Goal: Check status

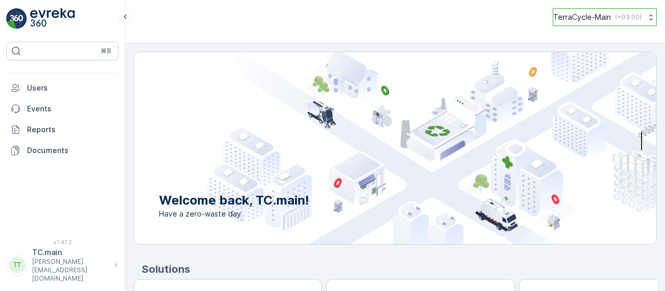
click at [575, 15] on p "TerraCycle-Main" at bounding box center [582, 17] width 58 height 10
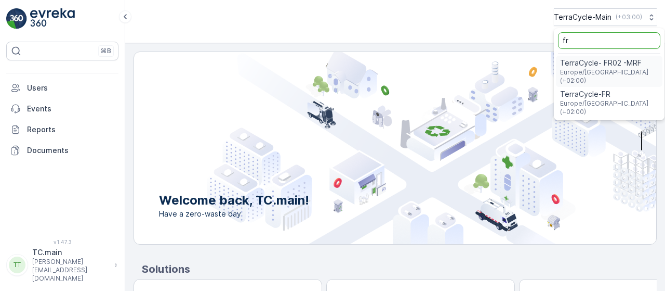
type input "fr"
click at [576, 64] on span "TerraCycle- FR02 -MRF" at bounding box center [609, 63] width 98 height 10
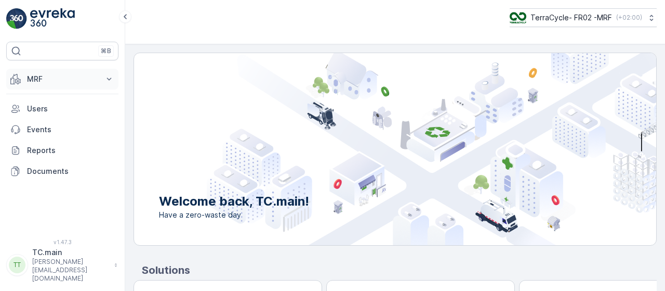
click at [83, 75] on p "MRF" at bounding box center [62, 79] width 71 height 10
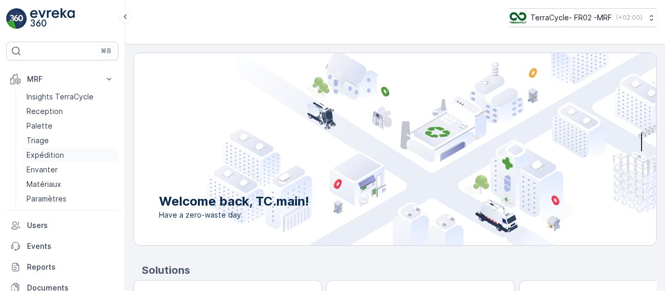
click at [45, 154] on p "Expédition" at bounding box center [45, 155] width 37 height 10
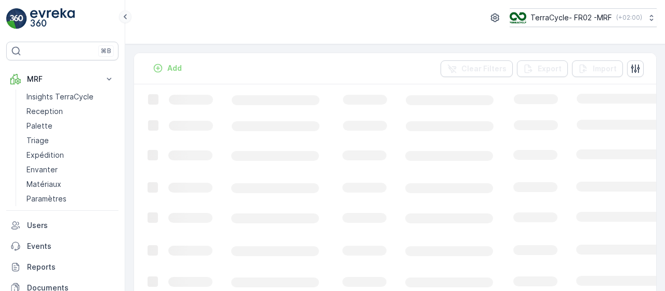
click at [123, 20] on icon at bounding box center [125, 16] width 11 height 12
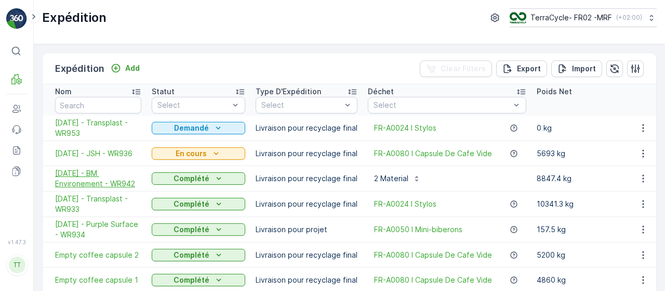
click at [96, 181] on span "22.07.2025 - BM Environement - WR942" at bounding box center [98, 178] width 86 height 21
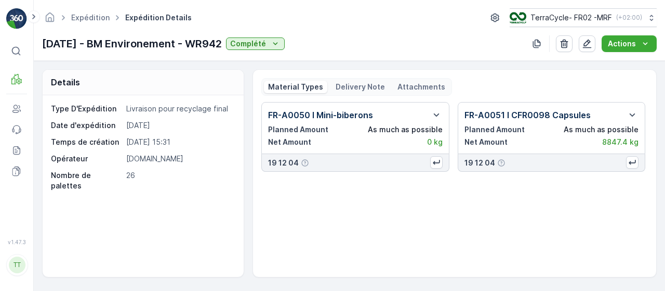
drag, startPoint x: 243, startPoint y: 42, endPoint x: 42, endPoint y: 45, distance: 201.2
click at [42, 45] on p "22.07.2025 - BM Environement - WR942" at bounding box center [132, 44] width 180 height 16
copy p "22.07.2025 - BM Environement - WR942"
